Goal: Task Accomplishment & Management: Manage account settings

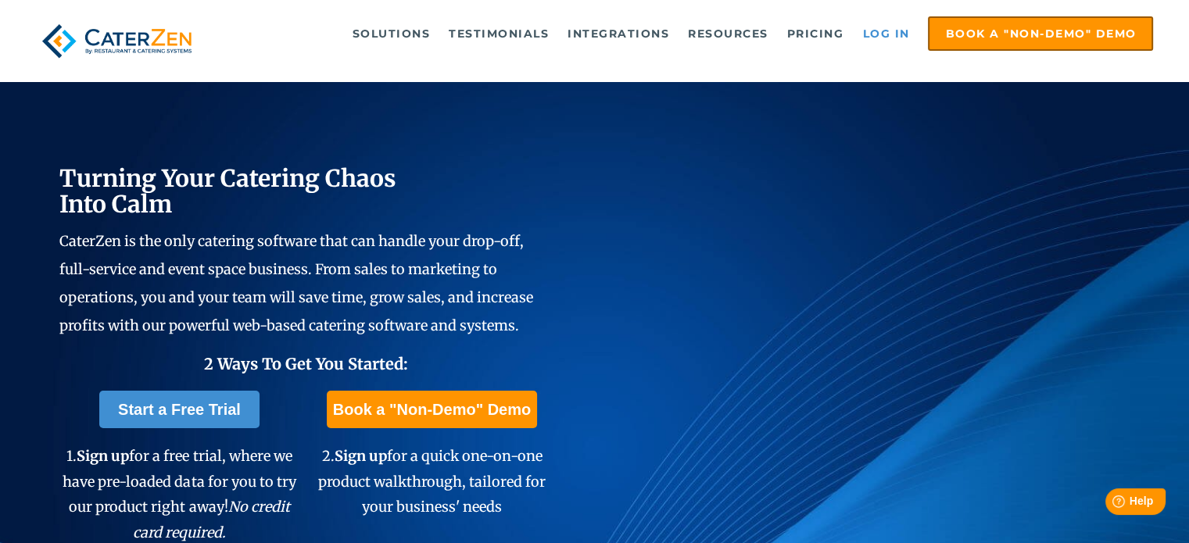
click at [870, 37] on link "Log in" at bounding box center [885, 33] width 63 height 31
click at [904, 43] on link "Log in" at bounding box center [885, 33] width 63 height 31
click at [888, 34] on link "Log in" at bounding box center [885, 33] width 63 height 31
click at [889, 41] on link "Log in" at bounding box center [885, 33] width 63 height 31
